Goal: Task Accomplishment & Management: Manage account settings

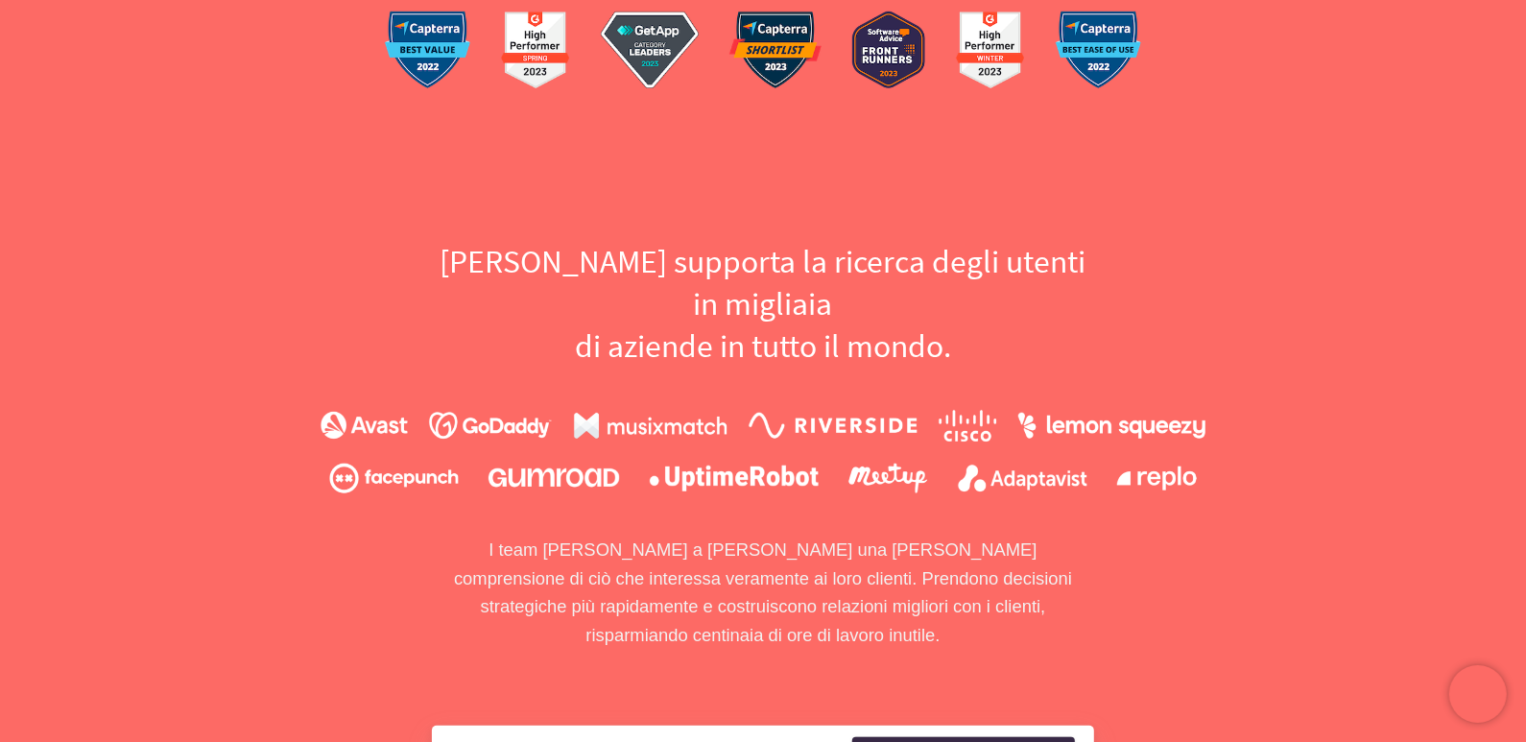
scroll to position [1056, 0]
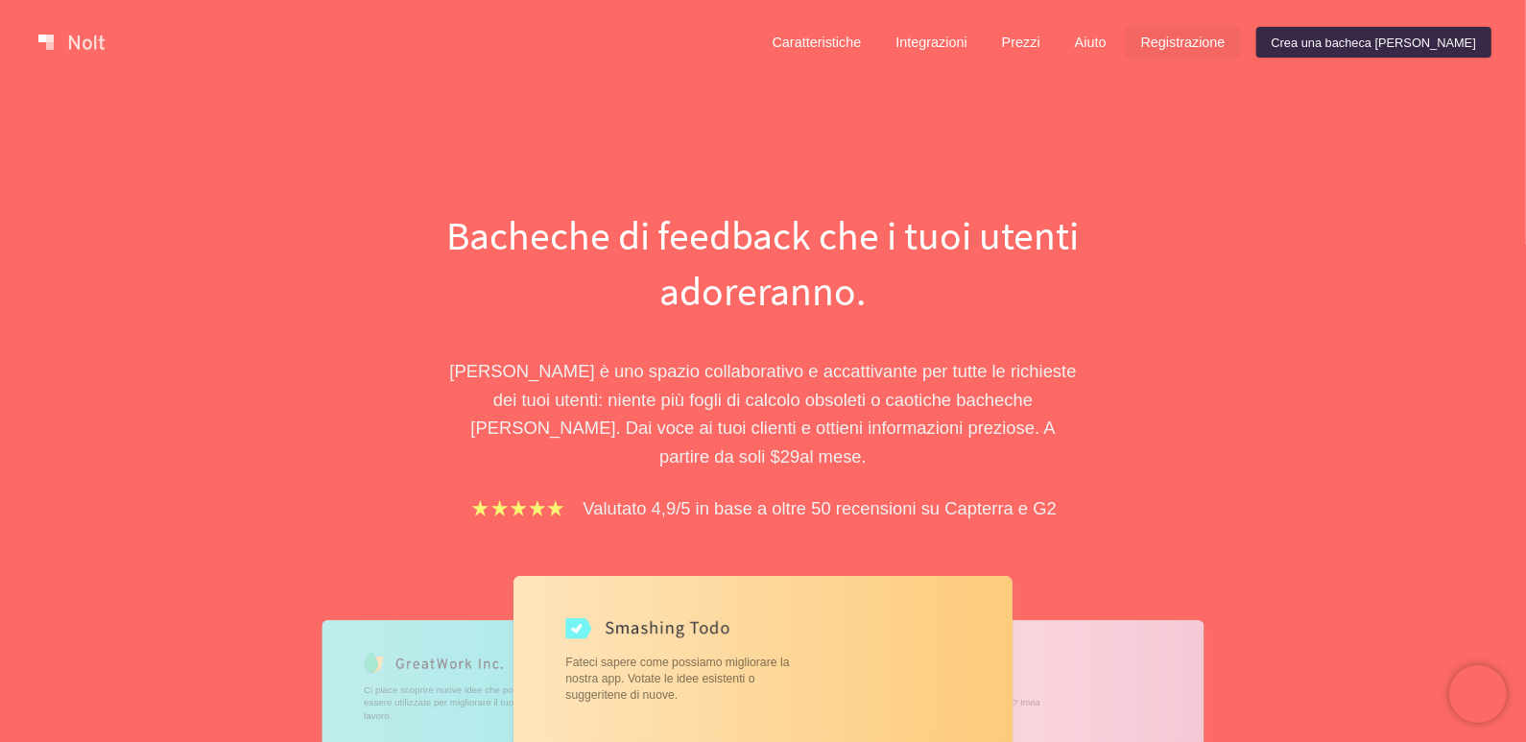
click at [1225, 42] on font "Registrazione" at bounding box center [1183, 43] width 84 height 15
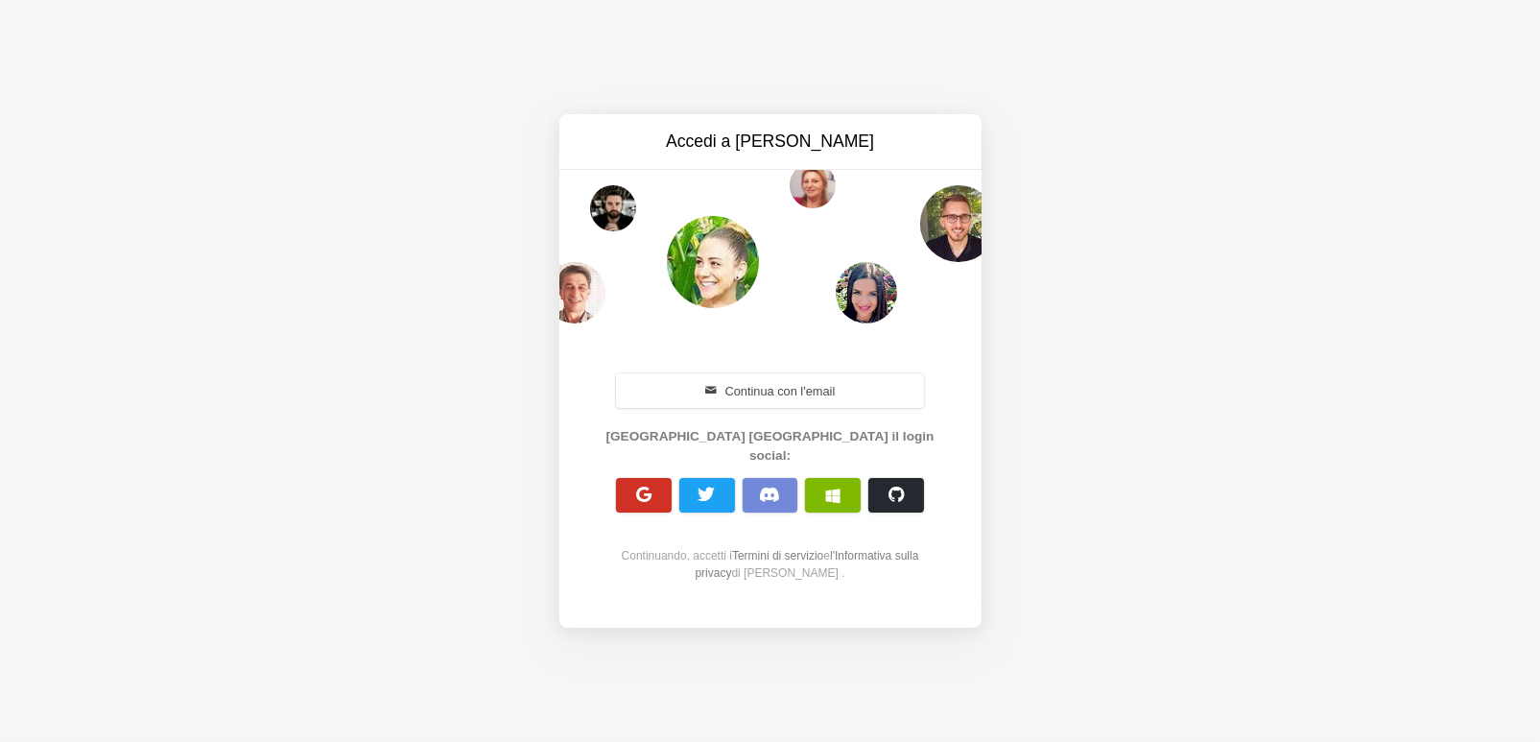
click at [641, 487] on span "button" at bounding box center [643, 495] width 18 height 18
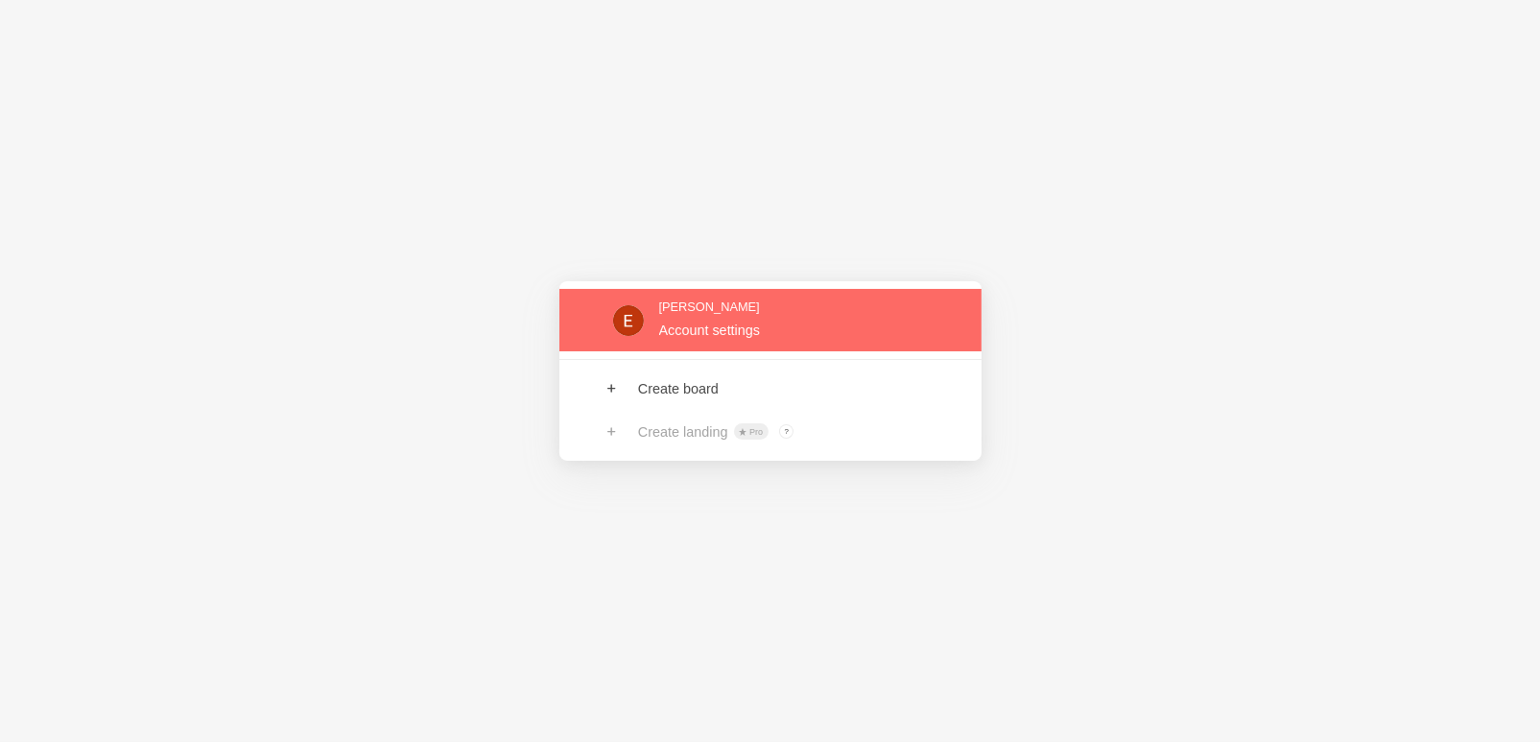
click at [730, 330] on link at bounding box center [770, 320] width 422 height 62
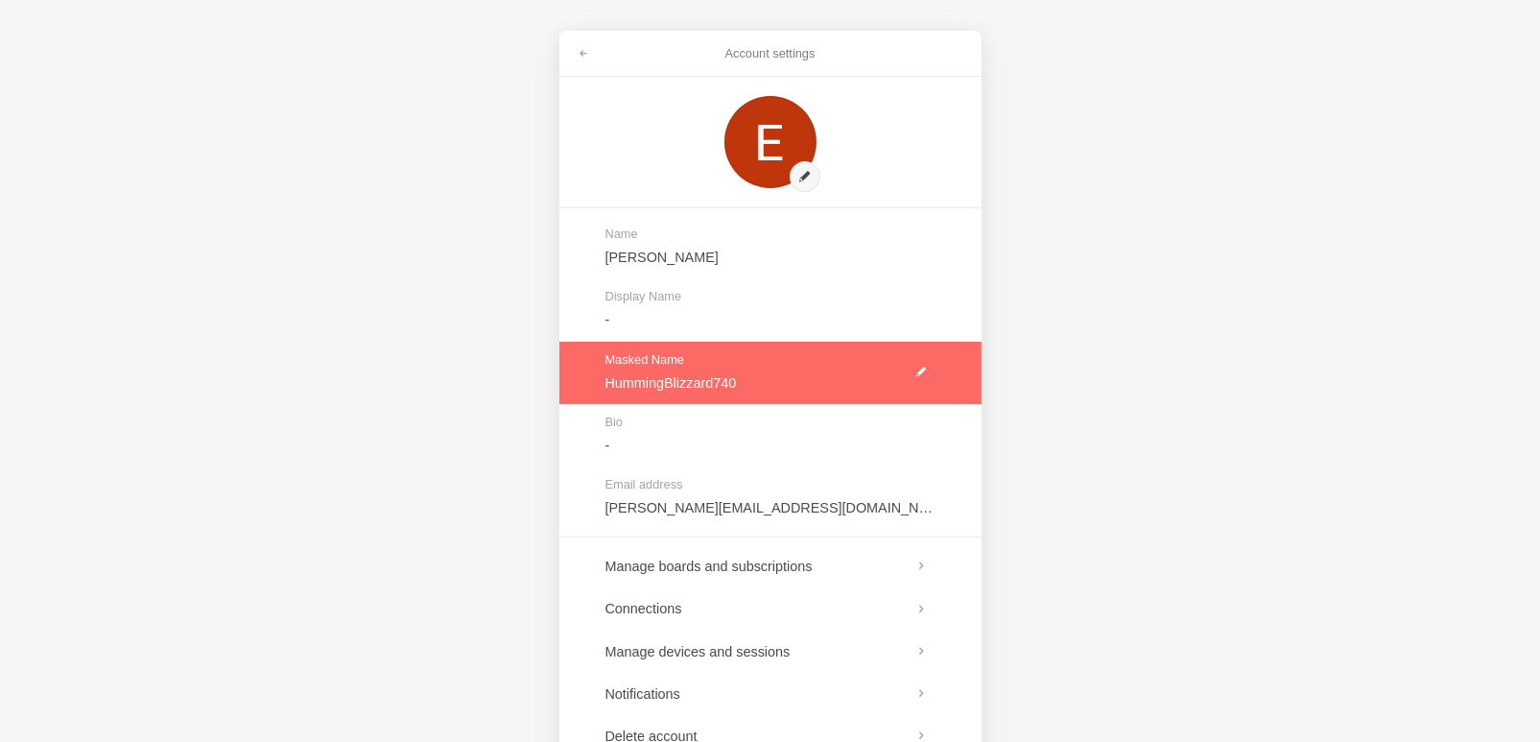
click at [918, 369] on link at bounding box center [770, 373] width 422 height 62
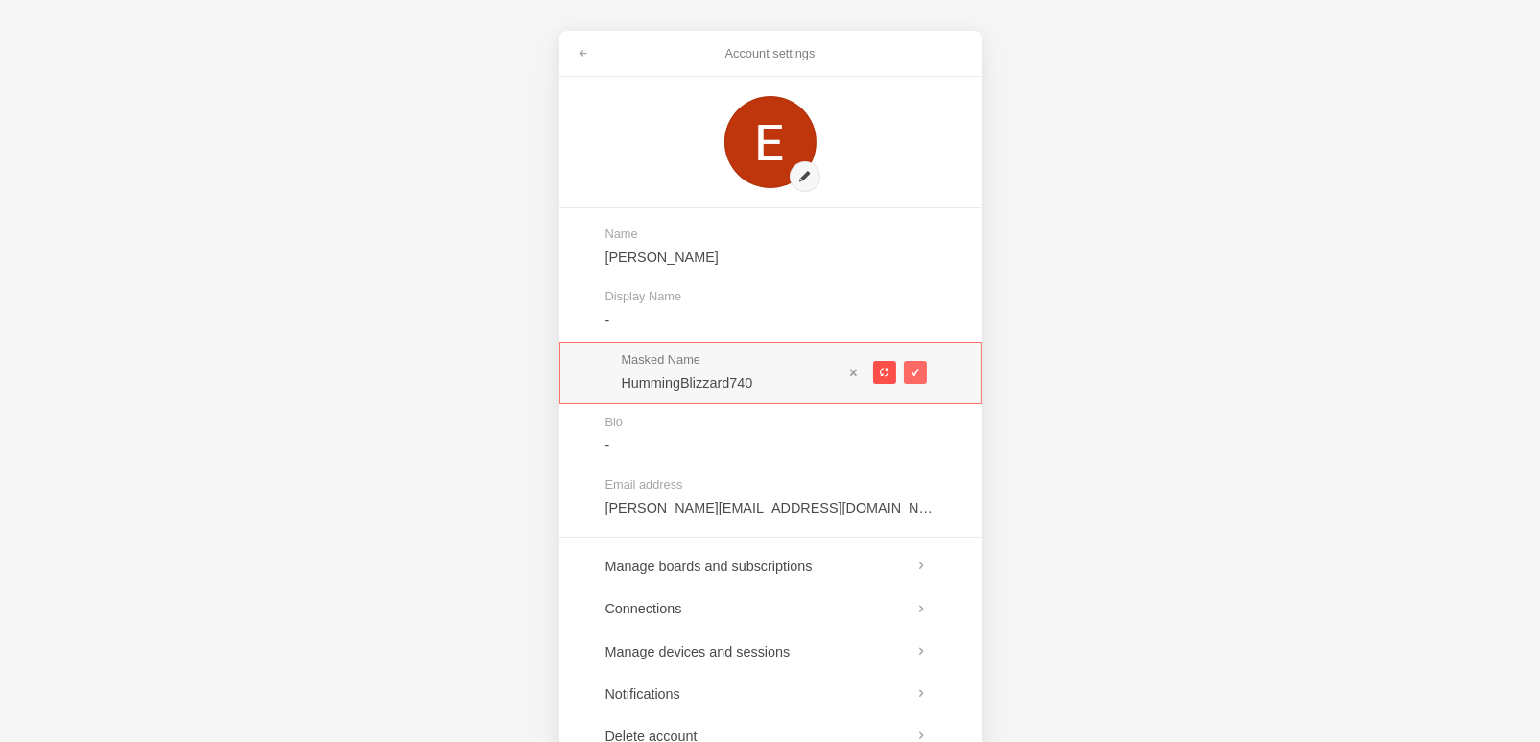
click at [881, 375] on span at bounding box center [884, 373] width 11 height 11
type input "BraveFlat462"
click at [855, 369] on span at bounding box center [852, 372] width 13 height 13
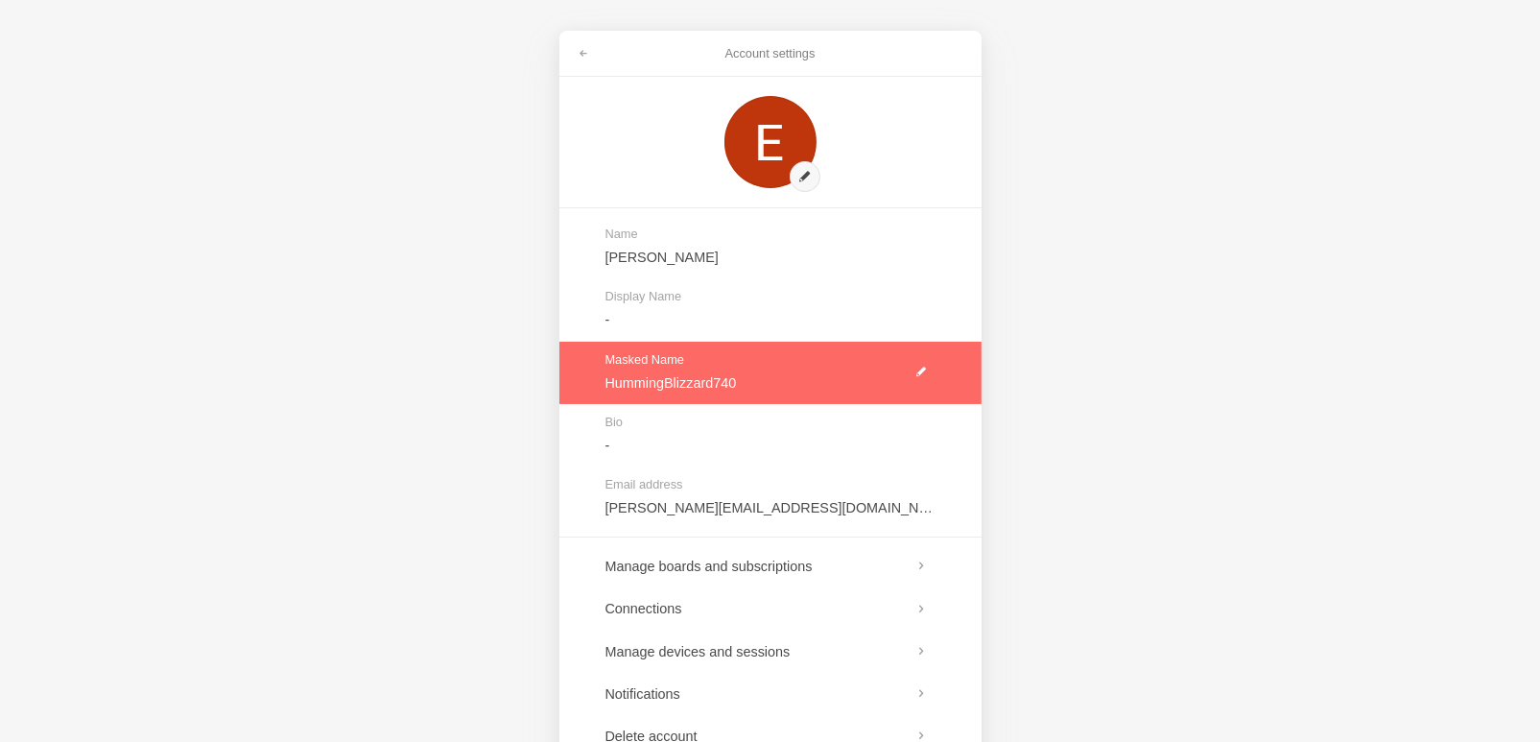
drag, startPoint x: 750, startPoint y: 372, endPoint x: 718, endPoint y: 386, distance: 35.3
click at [718, 386] on link at bounding box center [770, 373] width 422 height 62
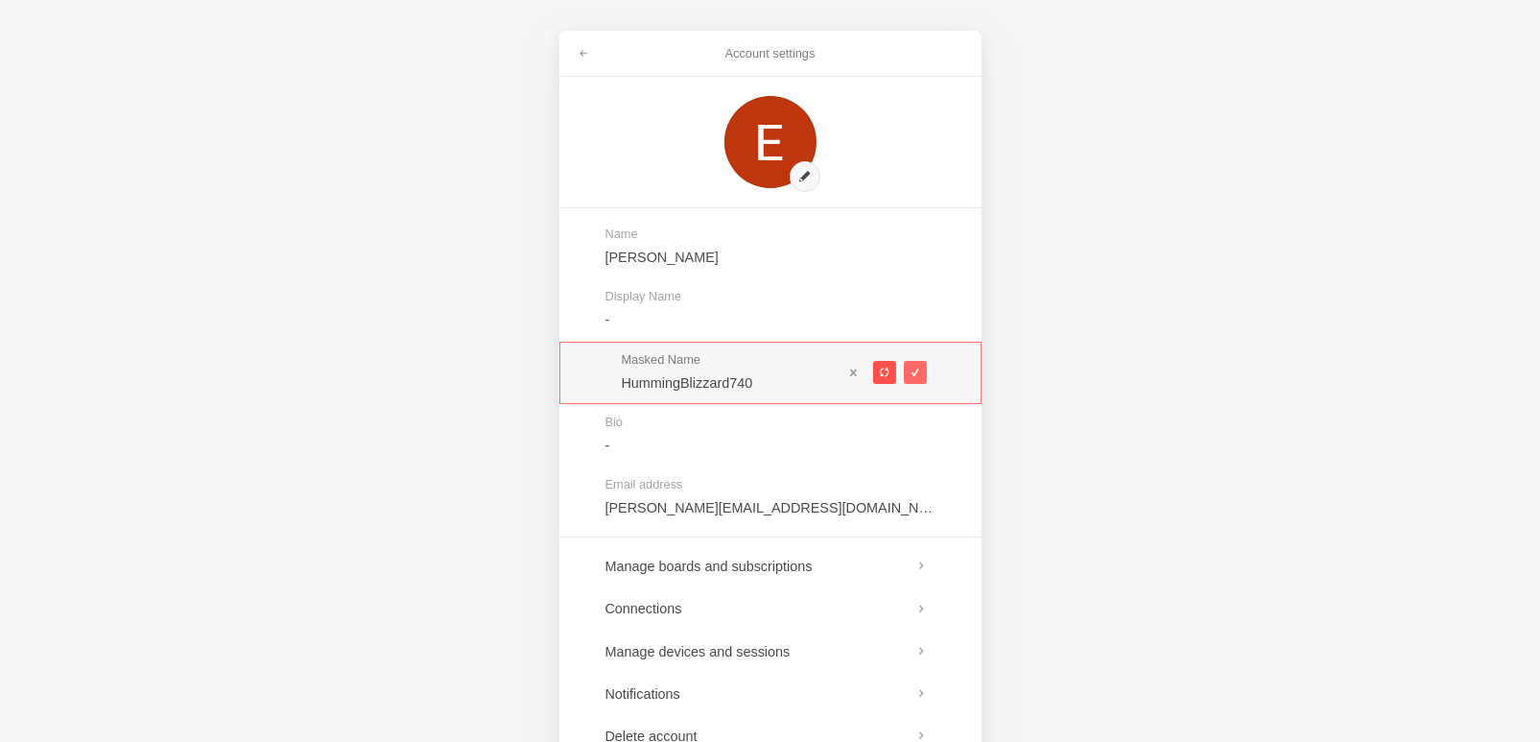
click at [878, 374] on button at bounding box center [884, 372] width 23 height 23
type input "SlightHike283"
click at [853, 372] on span at bounding box center [852, 372] width 13 height 13
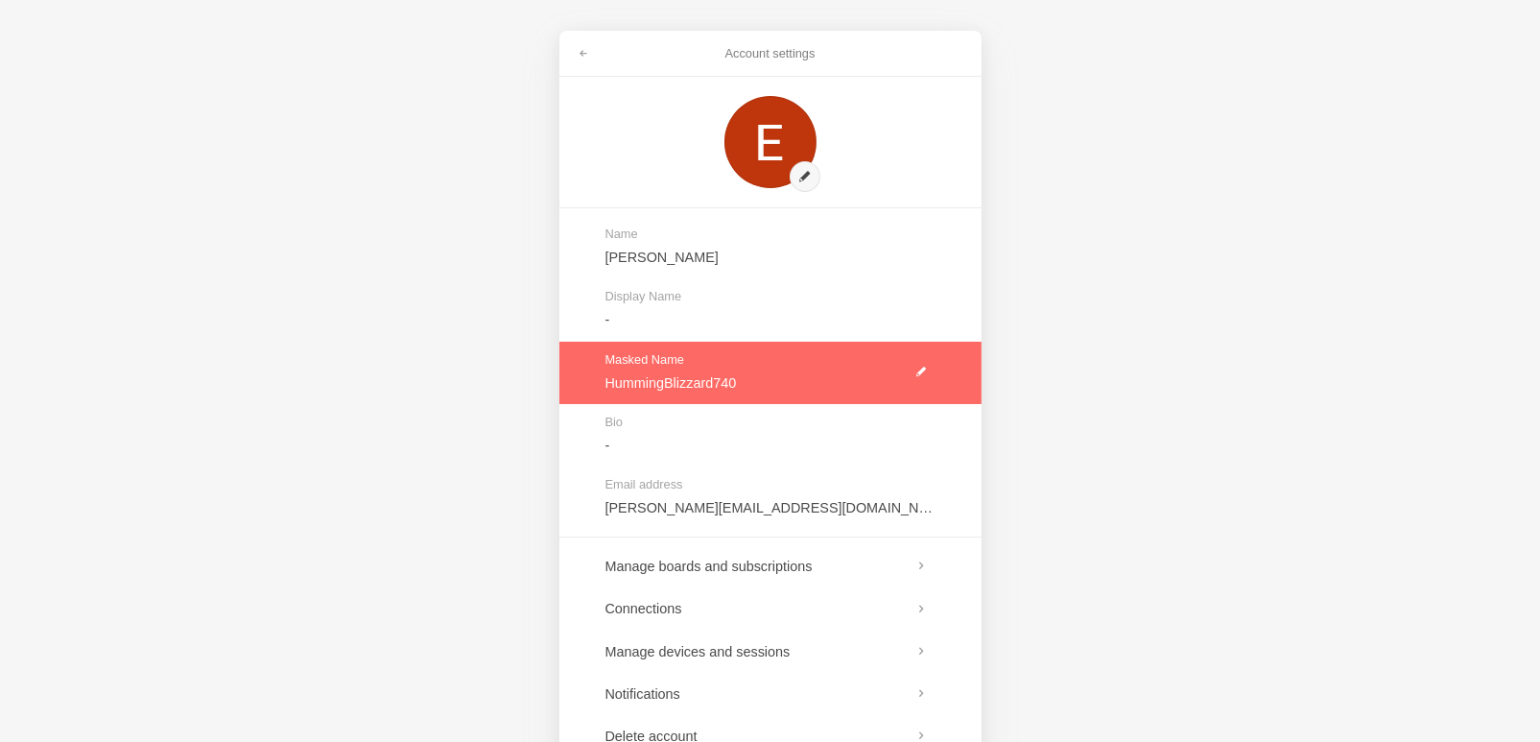
click at [921, 369] on link at bounding box center [770, 373] width 422 height 62
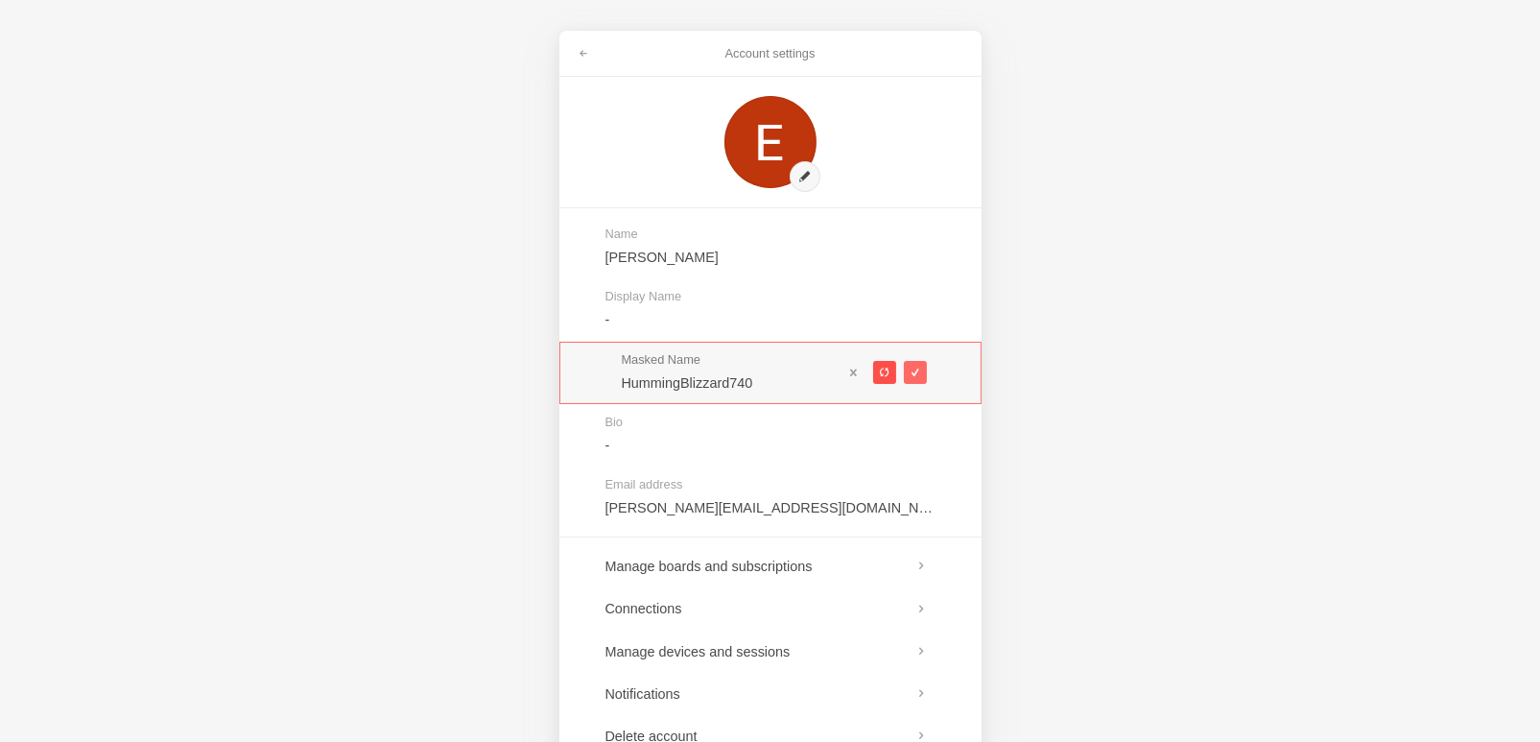
click at [883, 369] on span at bounding box center [884, 373] width 11 height 11
click at [887, 371] on span at bounding box center [884, 373] width 11 height 11
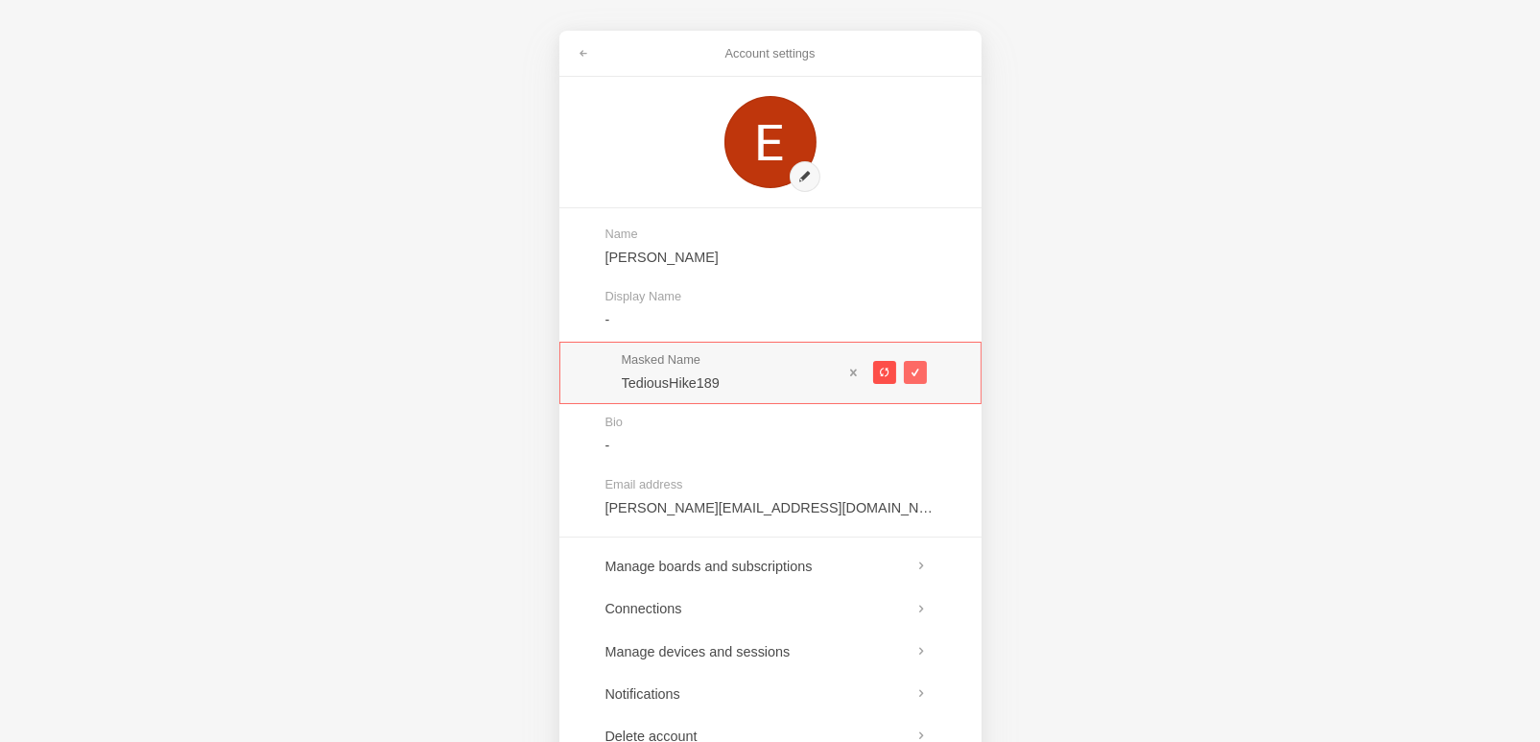
click at [887, 371] on span at bounding box center [884, 373] width 11 height 11
click at [886, 369] on span at bounding box center [884, 373] width 11 height 11
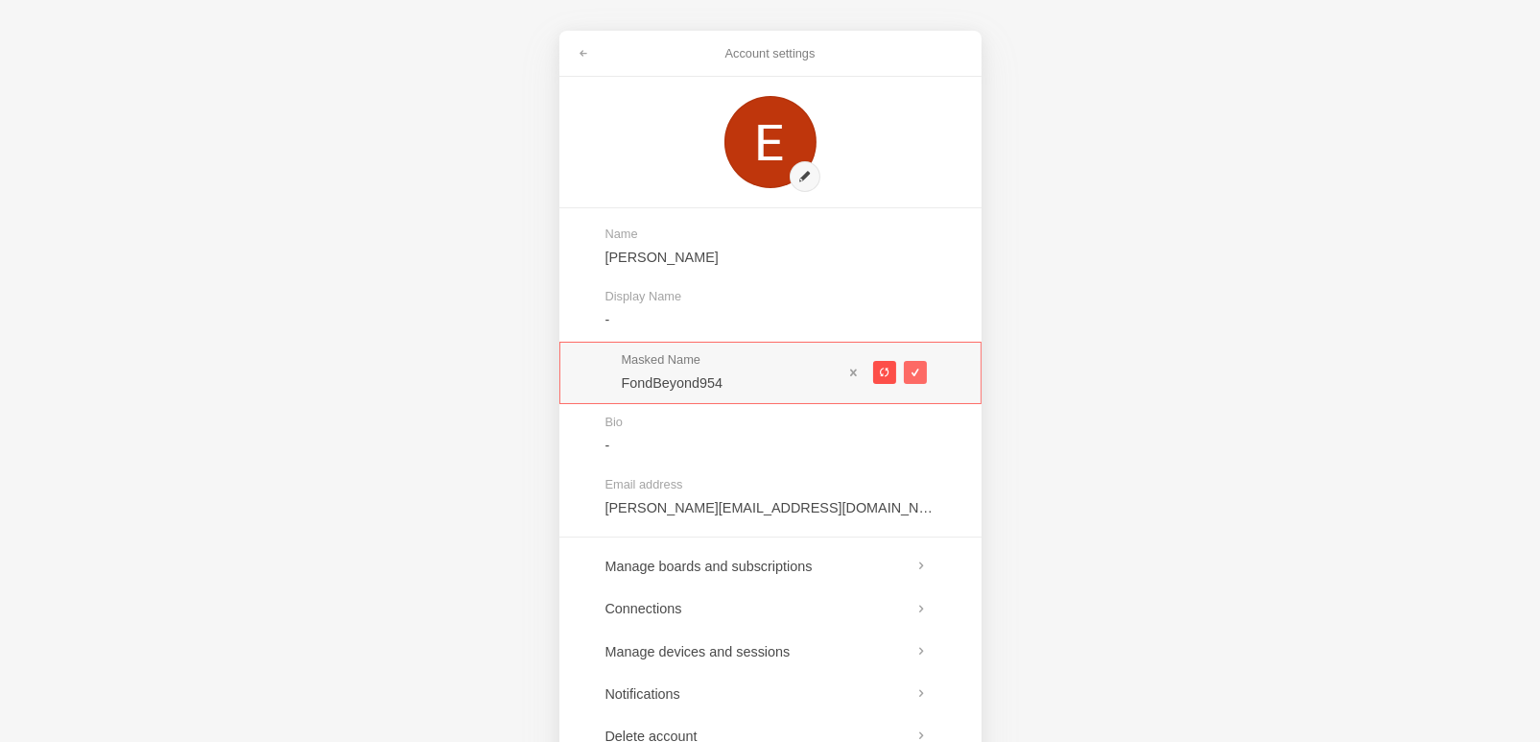
click at [886, 369] on span at bounding box center [884, 373] width 11 height 11
type input "CuteFries101"
click at [910, 372] on span at bounding box center [915, 373] width 11 height 11
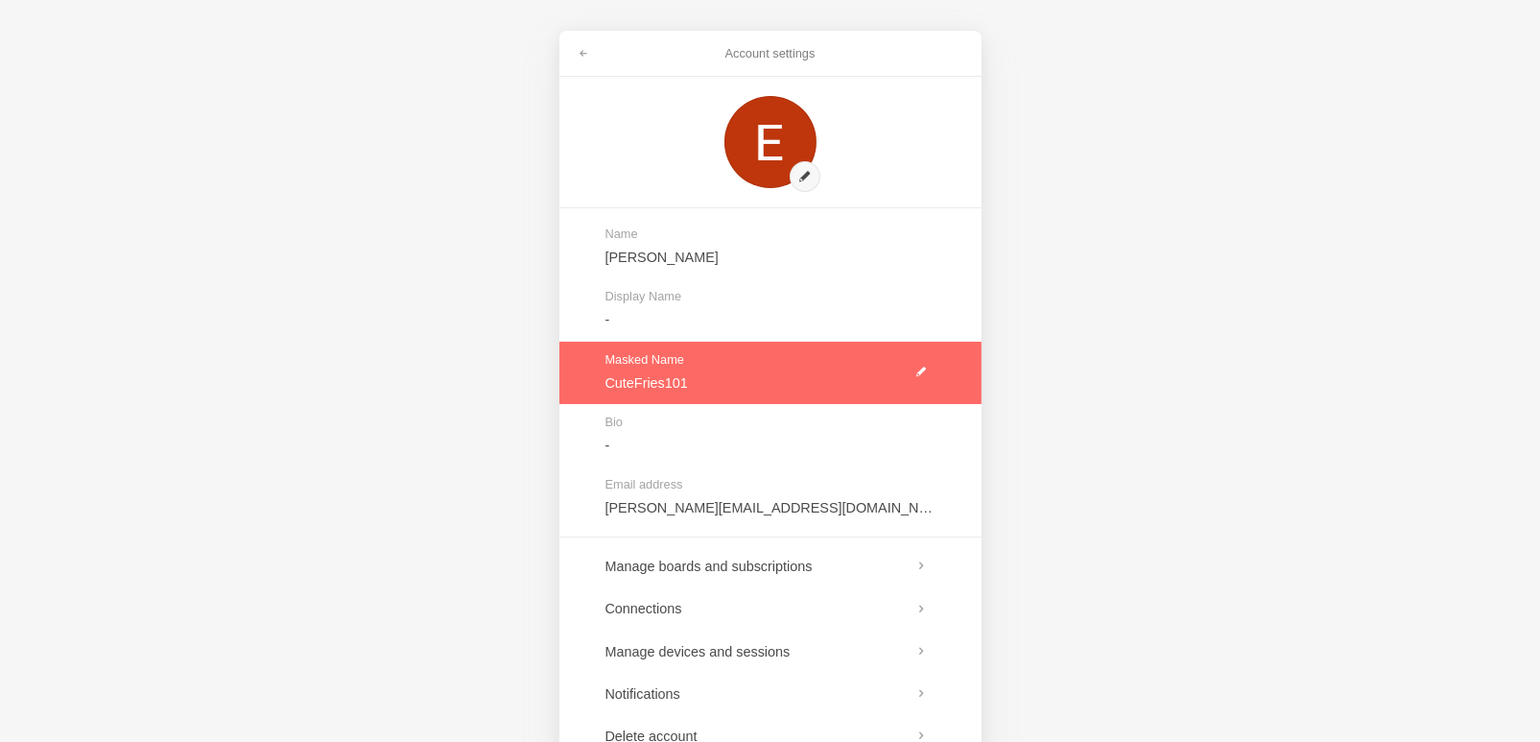
click at [674, 379] on link at bounding box center [770, 373] width 422 height 62
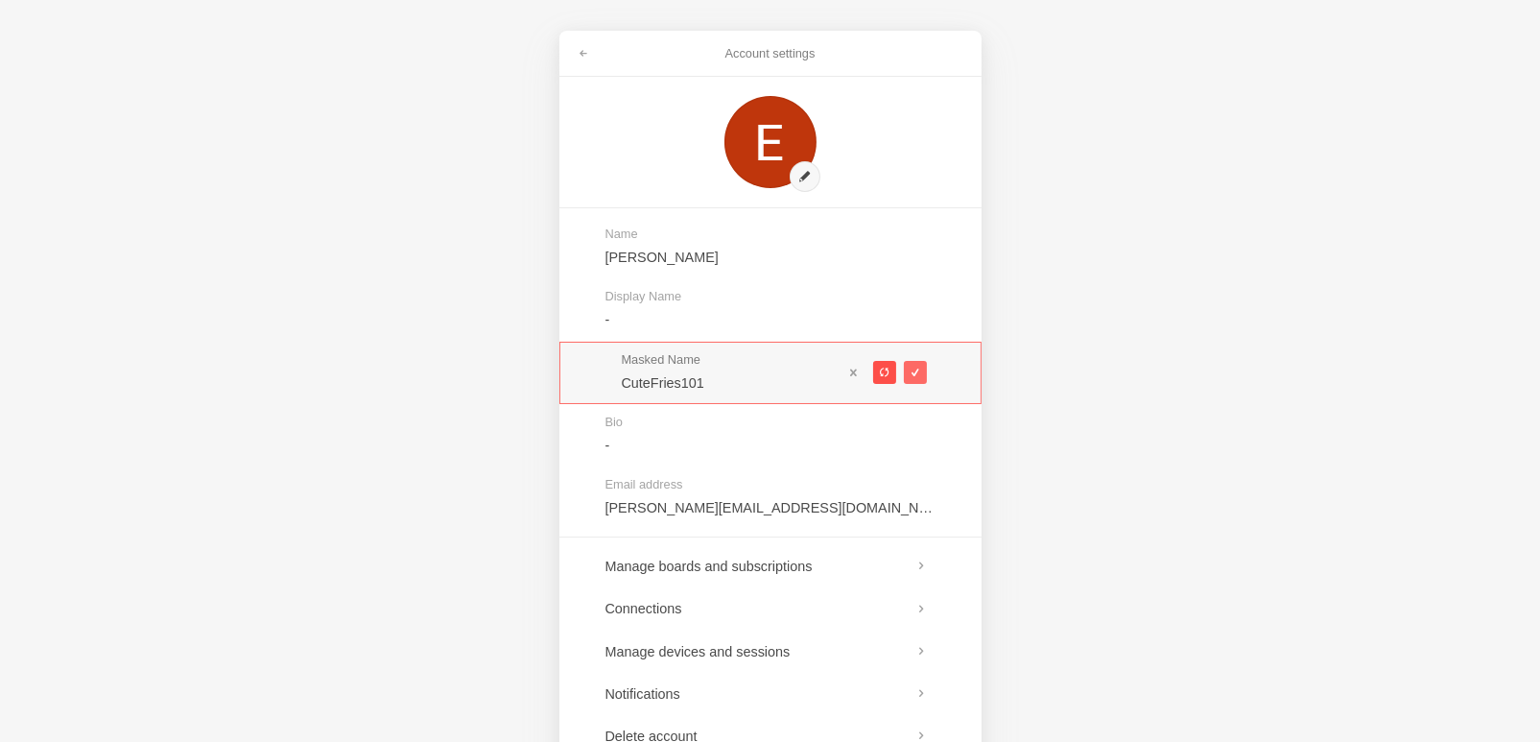
click at [883, 370] on span at bounding box center [884, 373] width 11 height 11
type input "FluidMaternity206"
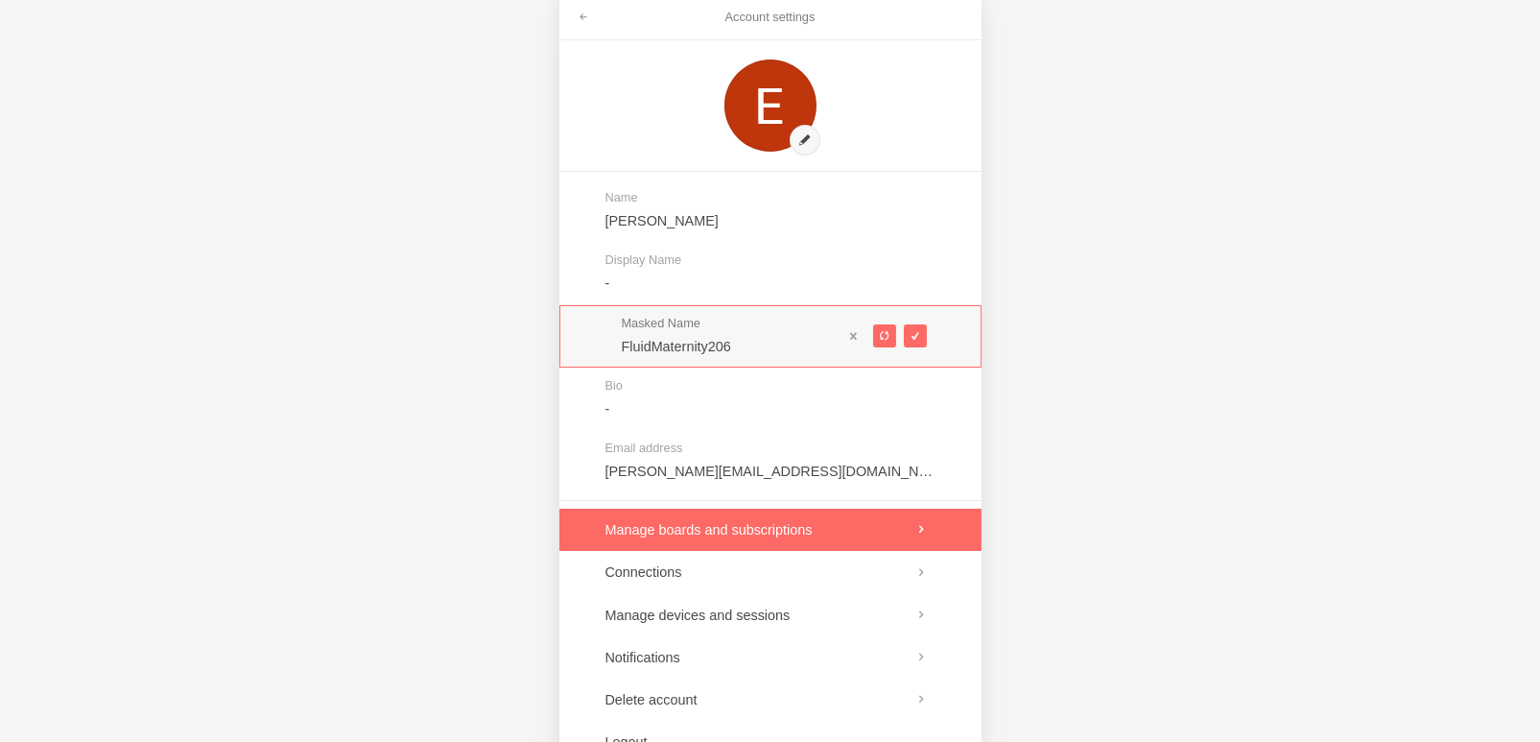
scroll to position [94, 0]
